Goal: Information Seeking & Learning: Learn about a topic

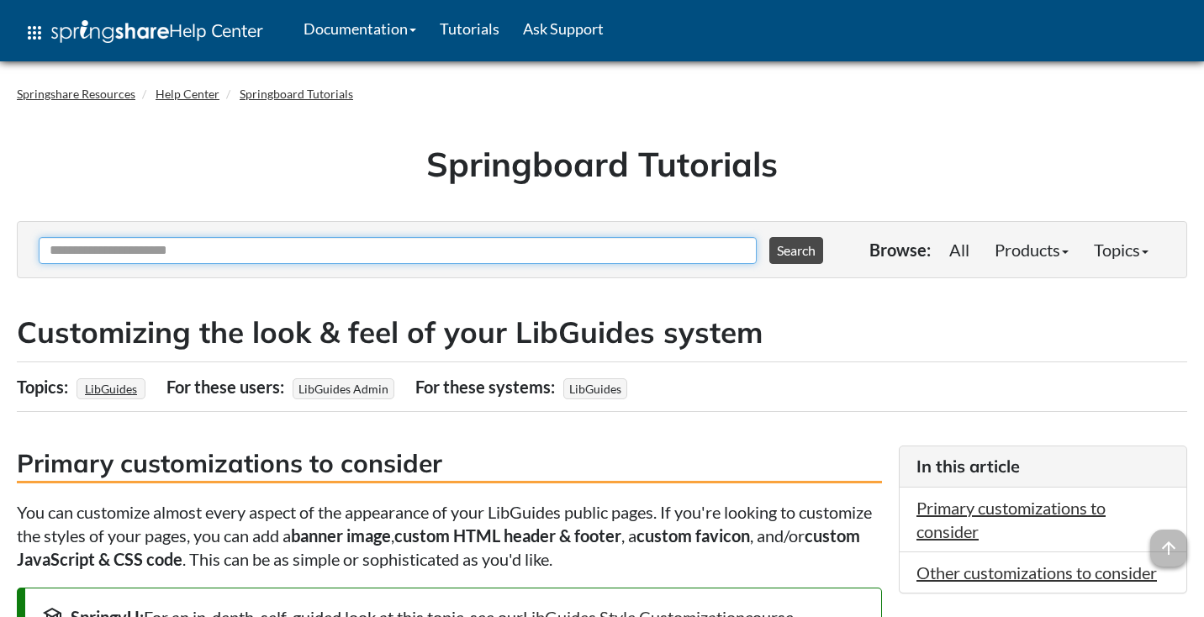
click at [456, 246] on input "Ask Another Question" at bounding box center [398, 250] width 718 height 27
type input "**********"
click at [770, 237] on button "Search" at bounding box center [797, 250] width 54 height 27
